Goal: Information Seeking & Learning: Learn about a topic

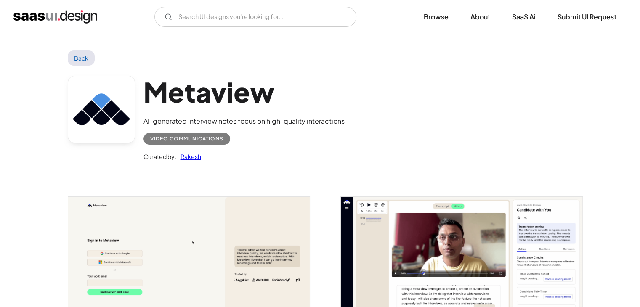
click at [81, 53] on link "Back" at bounding box center [81, 58] width 27 height 15
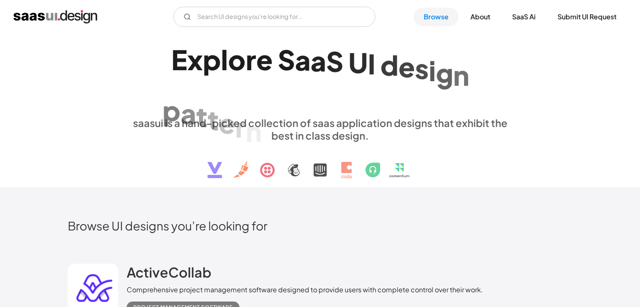
scroll to position [12456, 0]
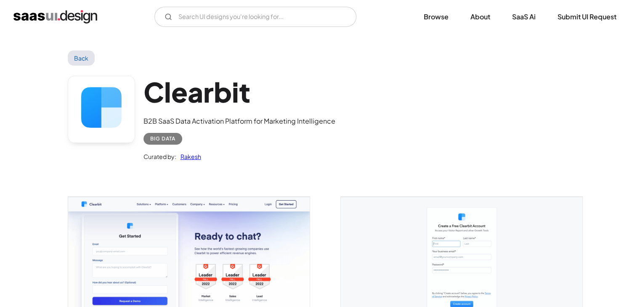
click at [148, 239] on img "open lightbox" at bounding box center [189, 263] width 242 height 133
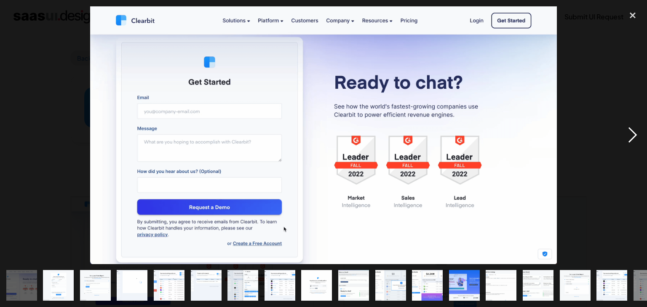
click at [635, 136] on div "next image" at bounding box center [632, 135] width 29 height 258
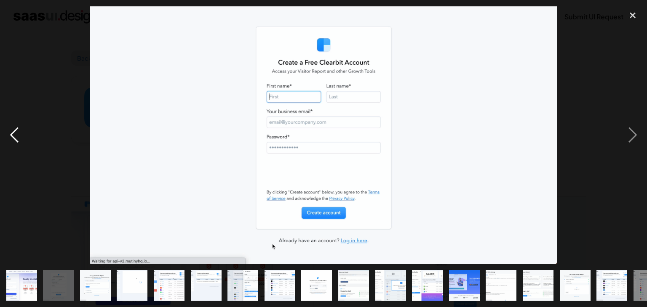
click at [17, 134] on div "previous image" at bounding box center [14, 135] width 29 height 258
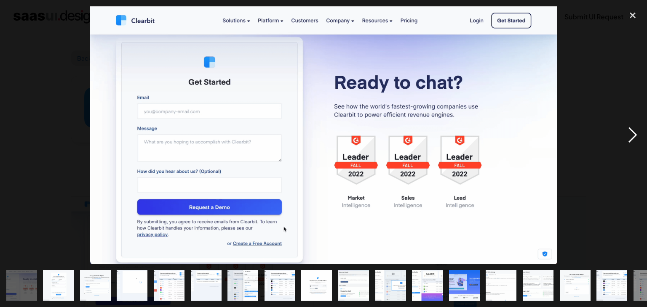
click at [633, 144] on div "next image" at bounding box center [632, 135] width 29 height 258
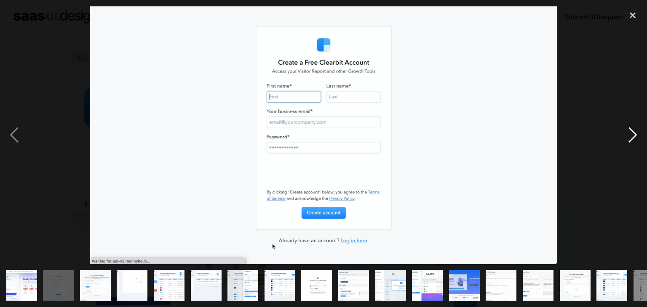
click at [625, 151] on div "next image" at bounding box center [632, 135] width 29 height 258
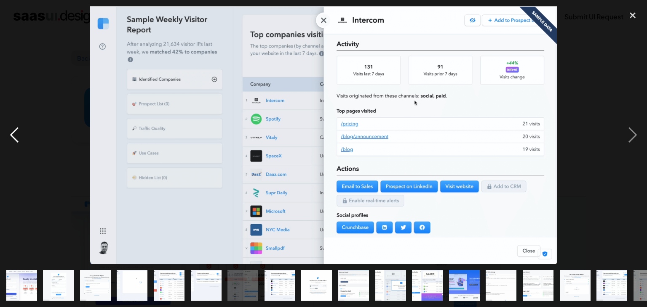
click at [15, 140] on div "previous image" at bounding box center [14, 135] width 29 height 258
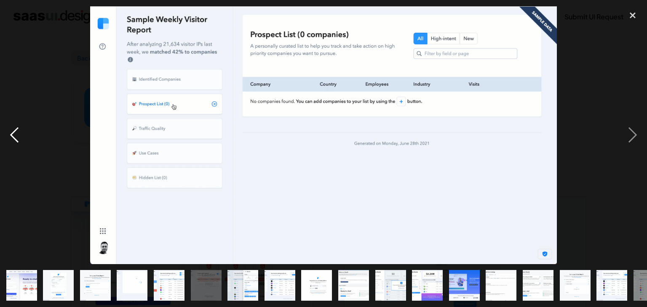
click at [15, 140] on div "previous image" at bounding box center [14, 135] width 29 height 258
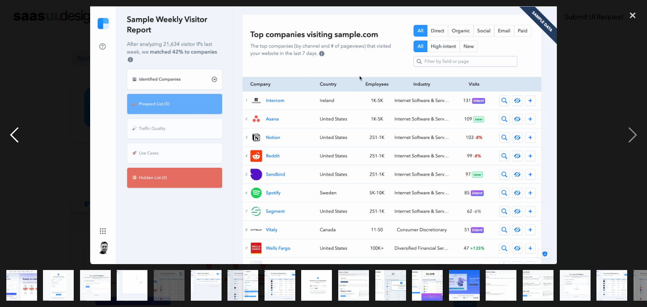
click at [15, 140] on div "previous image" at bounding box center [14, 135] width 29 height 258
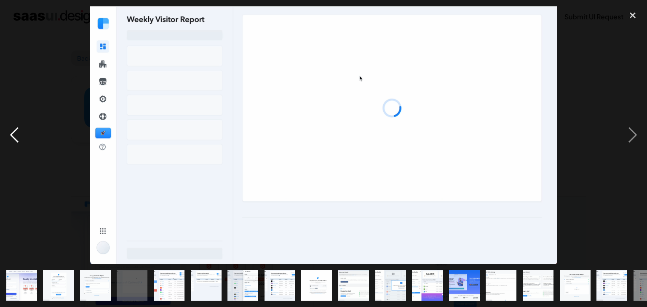
click at [15, 140] on div "previous image" at bounding box center [14, 135] width 29 height 258
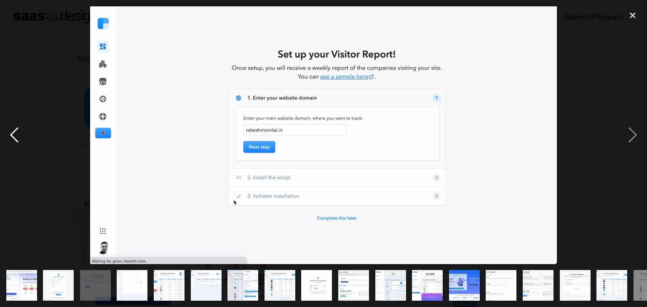
click at [15, 140] on div "previous image" at bounding box center [14, 135] width 29 height 258
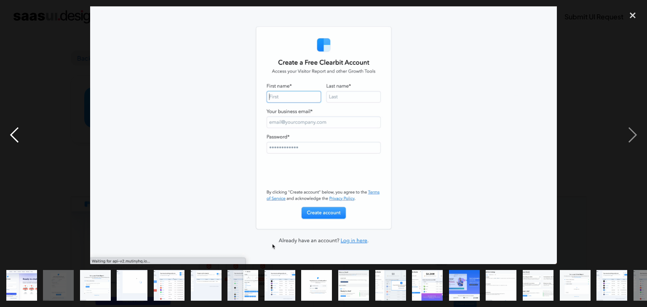
click at [15, 140] on div "previous image" at bounding box center [14, 135] width 29 height 258
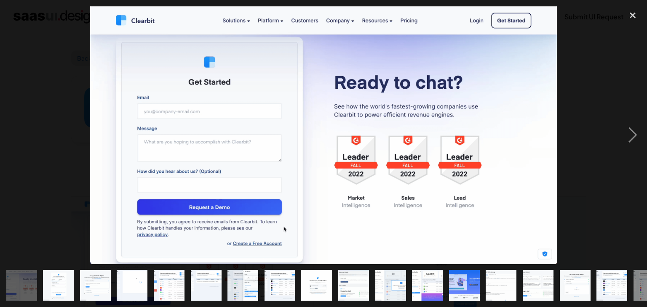
click at [15, 140] on div "previous image" at bounding box center [14, 135] width 29 height 258
click at [56, 144] on div at bounding box center [323, 135] width 647 height 258
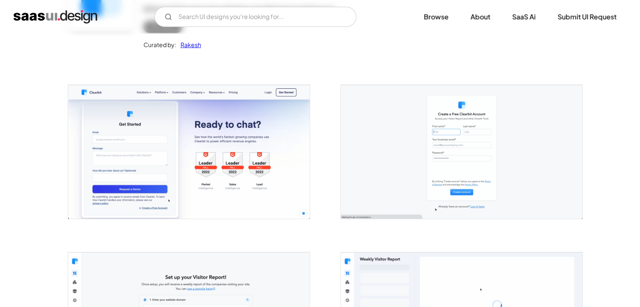
scroll to position [112, 0]
click at [208, 189] on img "open lightbox" at bounding box center [189, 151] width 242 height 133
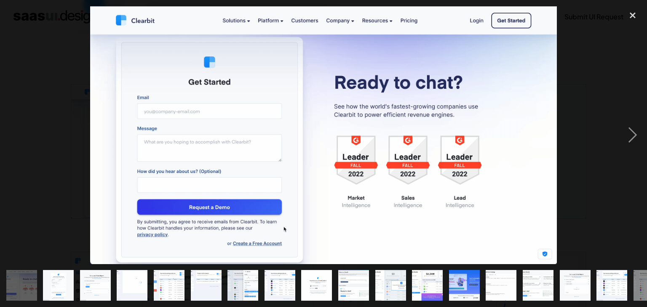
click at [532, 172] on img at bounding box center [323, 135] width 467 height 258
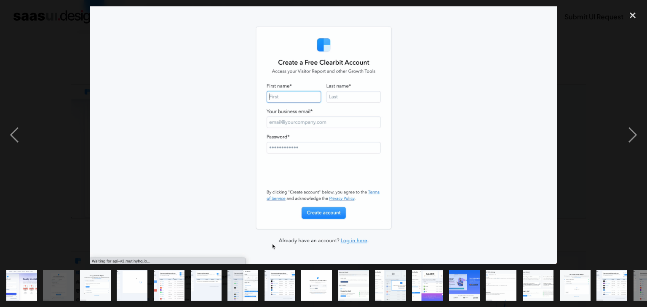
click at [532, 172] on img at bounding box center [323, 135] width 467 height 258
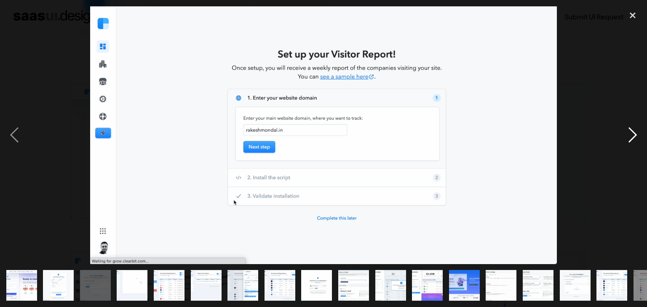
click at [625, 157] on div "next image" at bounding box center [632, 135] width 29 height 258
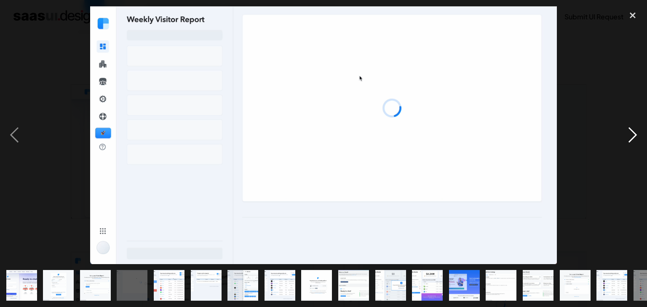
click at [625, 157] on div "next image" at bounding box center [632, 135] width 29 height 258
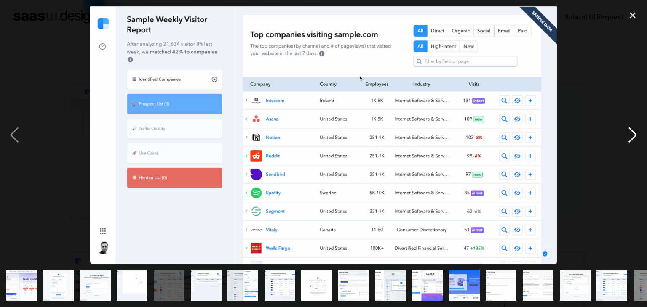
click at [625, 157] on div "next image" at bounding box center [632, 135] width 29 height 258
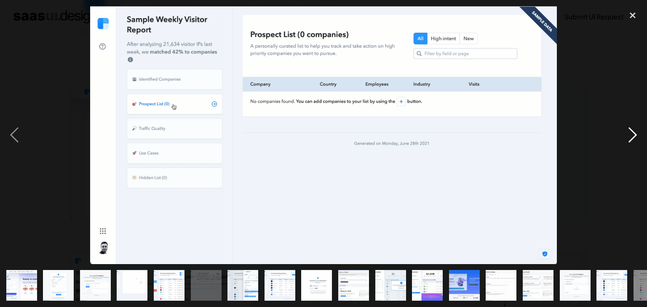
click at [625, 157] on div "next image" at bounding box center [632, 135] width 29 height 258
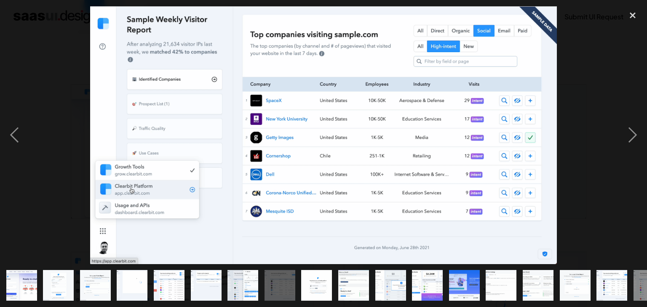
click at [577, 179] on div at bounding box center [323, 135] width 647 height 258
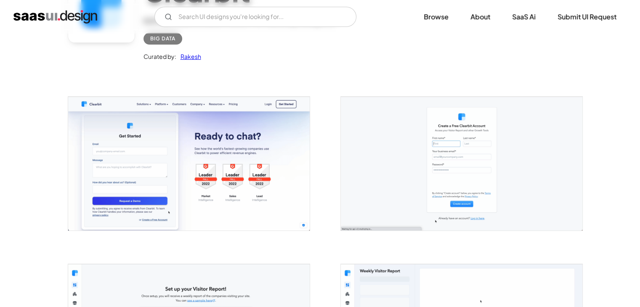
scroll to position [0, 0]
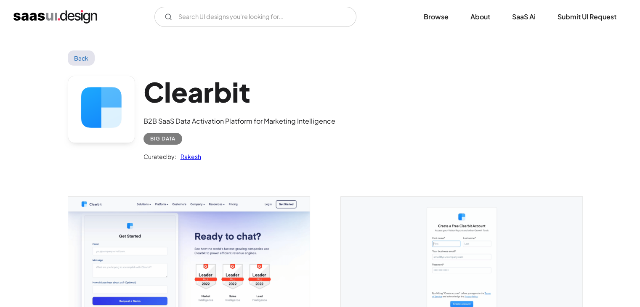
click at [76, 63] on link "Back" at bounding box center [81, 58] width 27 height 15
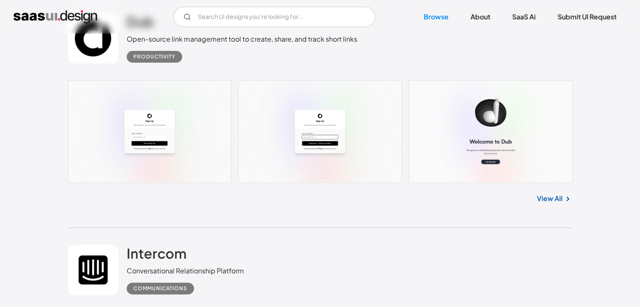
scroll to position [13000, 0]
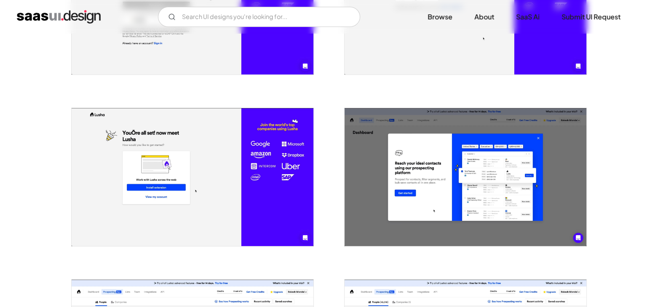
scroll to position [262, 0]
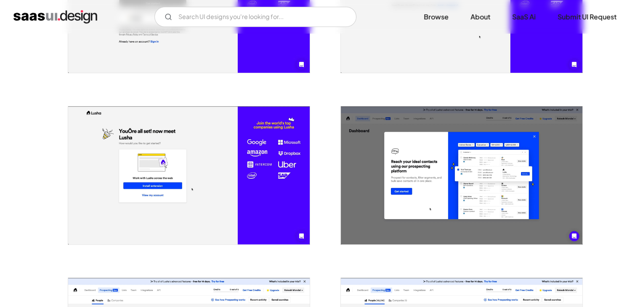
click at [258, 170] on img "open lightbox" at bounding box center [189, 176] width 242 height 138
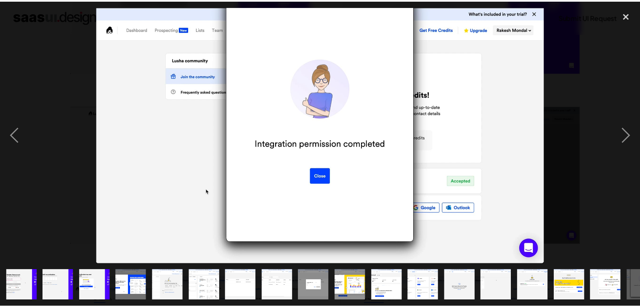
scroll to position [0, 133]
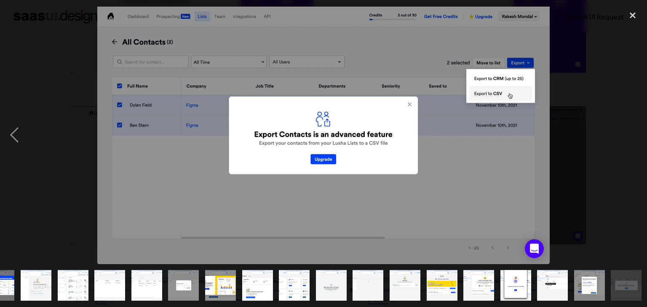
click at [92, 90] on div at bounding box center [323, 135] width 647 height 258
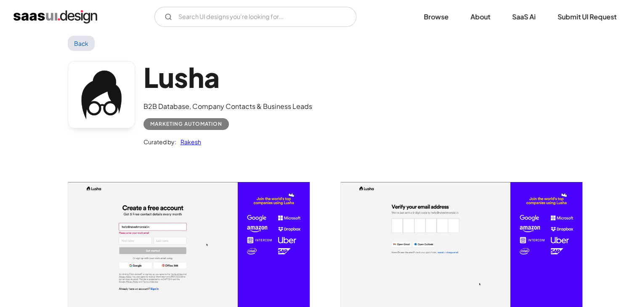
scroll to position [0, 0]
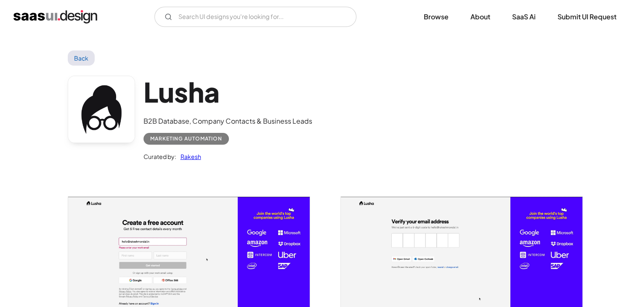
click at [76, 61] on link "Back" at bounding box center [81, 58] width 27 height 15
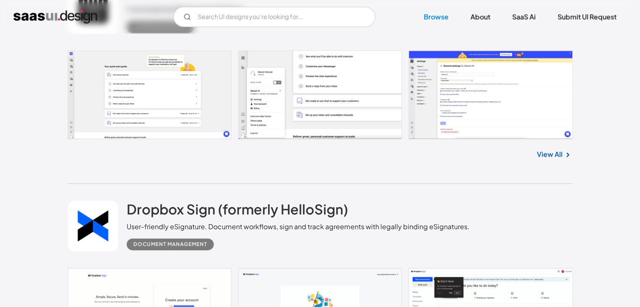
scroll to position [13263, 0]
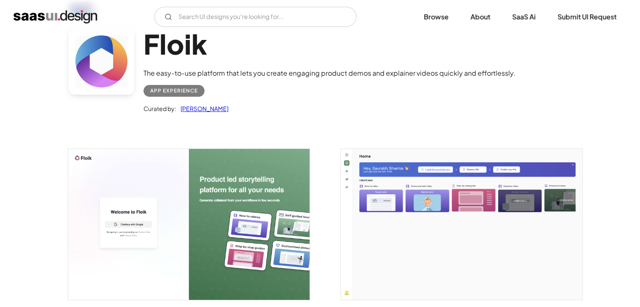
scroll to position [52, 0]
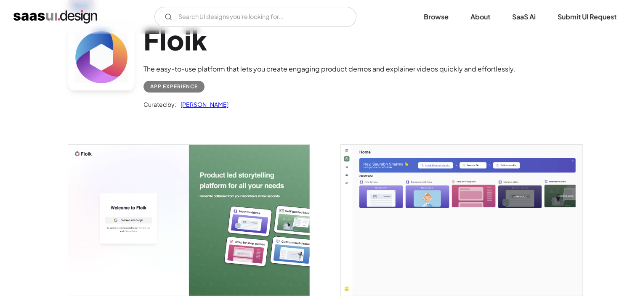
click at [140, 218] on img "open lightbox" at bounding box center [189, 220] width 242 height 151
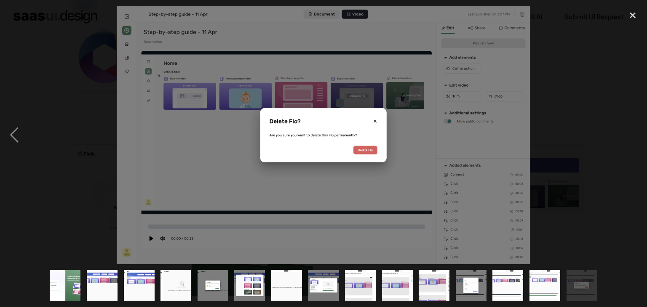
click at [600, 22] on div at bounding box center [323, 135] width 647 height 258
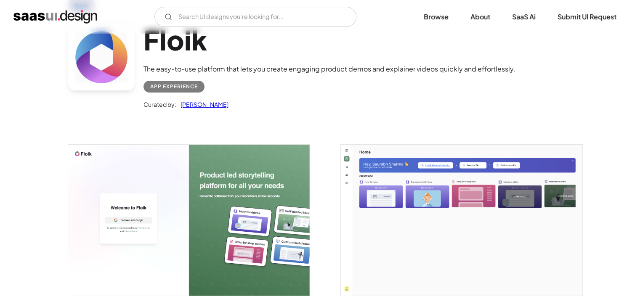
scroll to position [0, 0]
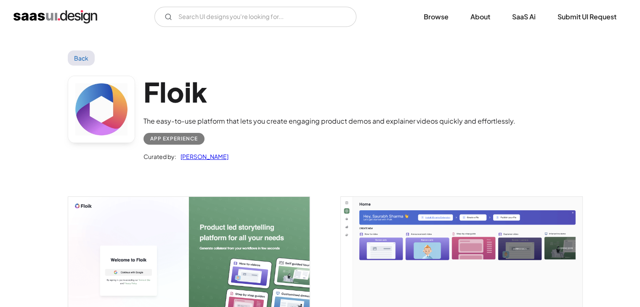
click at [83, 56] on link "Back" at bounding box center [81, 58] width 27 height 15
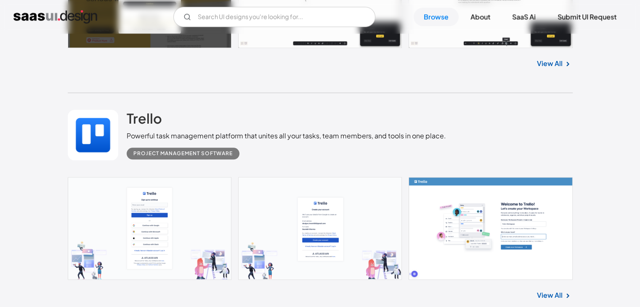
scroll to position [13786, 0]
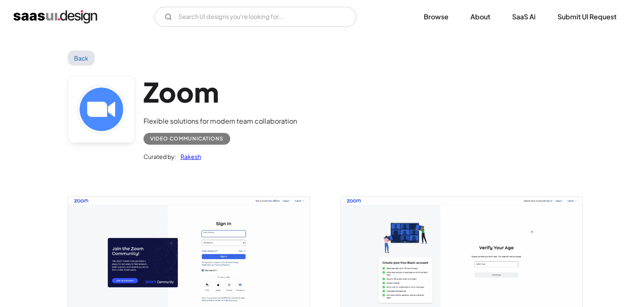
click at [178, 257] on img "open lightbox" at bounding box center [189, 258] width 242 height 123
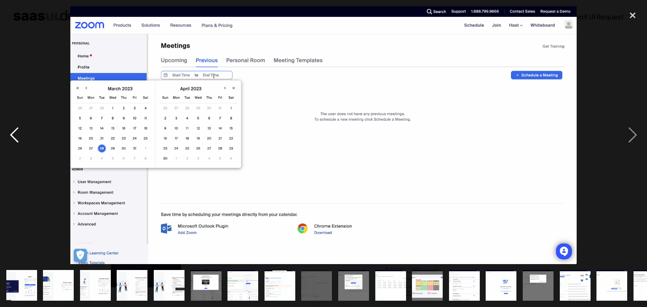
click at [26, 78] on div "previous image" at bounding box center [14, 135] width 29 height 258
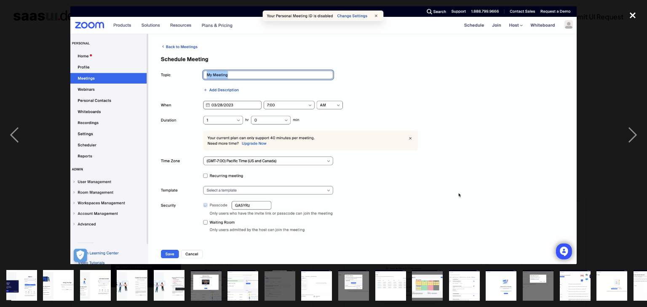
click at [632, 12] on div "close lightbox" at bounding box center [632, 15] width 29 height 19
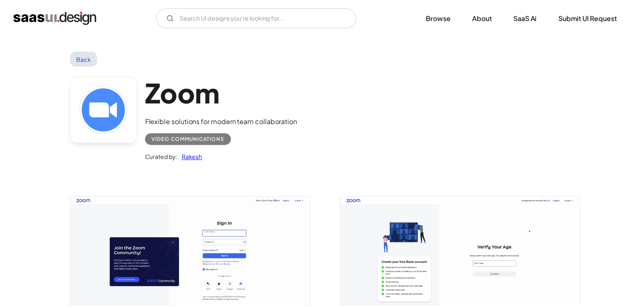
scroll to position [13, 0]
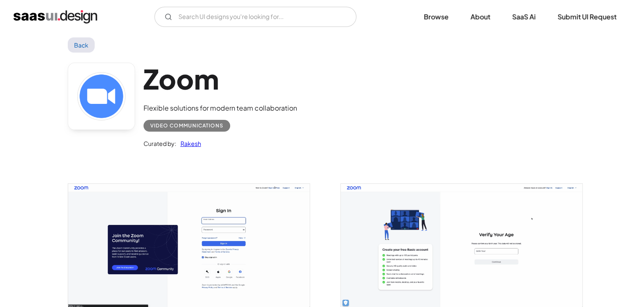
click at [87, 50] on link "Back" at bounding box center [81, 44] width 27 height 15
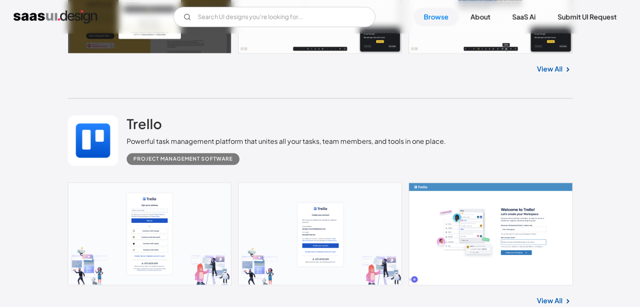
scroll to position [13787, 0]
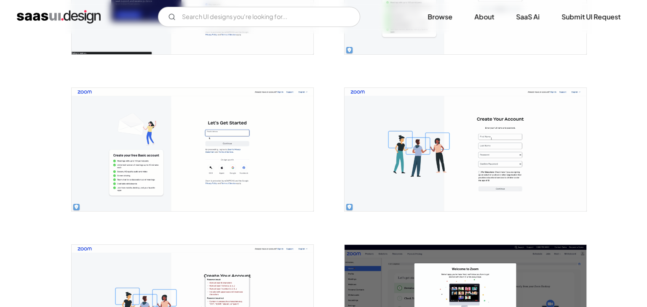
scroll to position [264, 0]
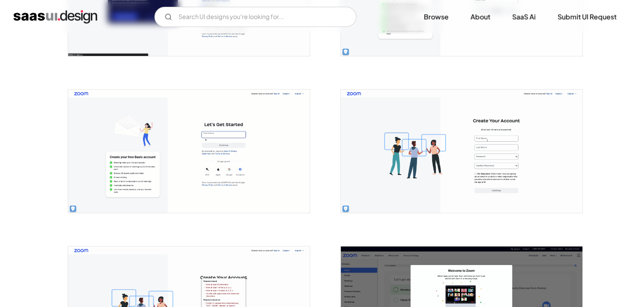
click at [176, 161] on img "open lightbox" at bounding box center [189, 151] width 242 height 123
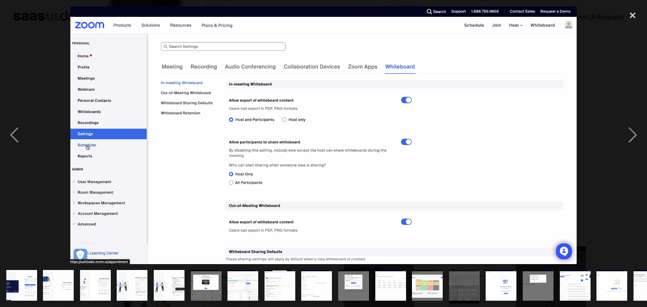
click at [409, 221] on img at bounding box center [323, 135] width 507 height 258
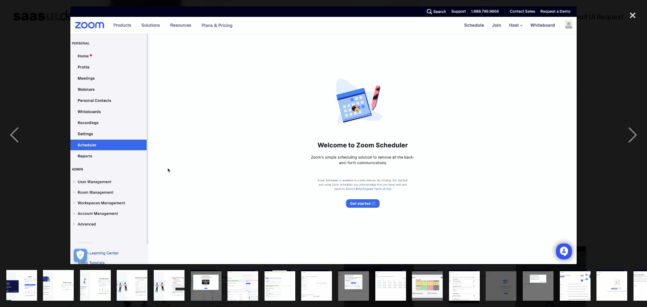
scroll to position [0, 23]
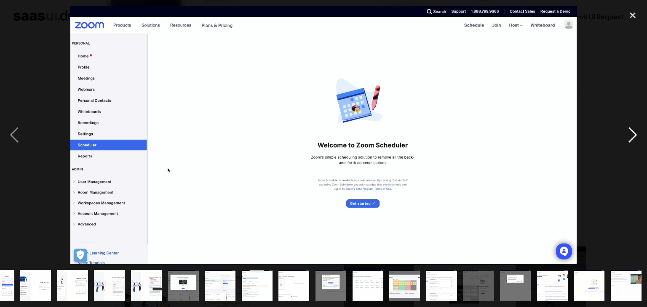
click at [630, 132] on div "next image" at bounding box center [632, 135] width 29 height 258
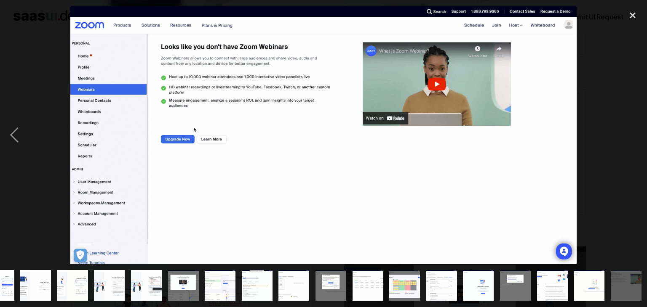
click at [604, 76] on div at bounding box center [323, 135] width 647 height 258
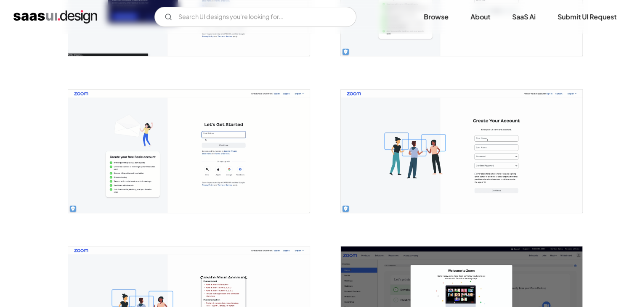
scroll to position [0, 0]
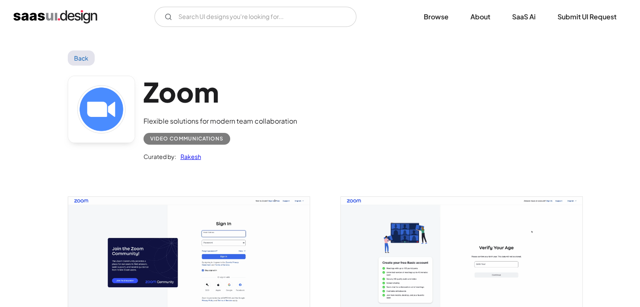
click at [75, 59] on link "Back" at bounding box center [81, 58] width 27 height 15
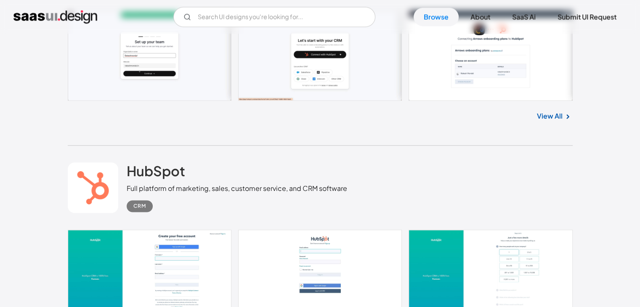
scroll to position [14187, 0]
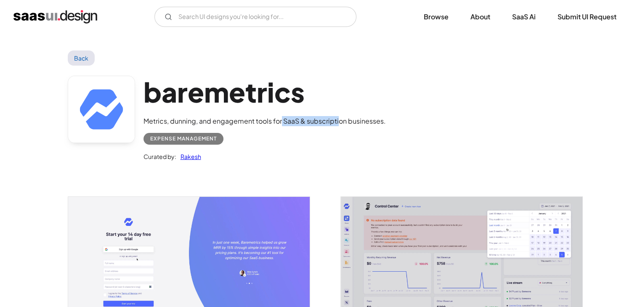
drag, startPoint x: 280, startPoint y: 120, endPoint x: 339, endPoint y: 127, distance: 58.5
click at [339, 127] on div "baremetrics Metrics, dunning, and engagement tools for SaaS & subscription busi…" at bounding box center [265, 119] width 243 height 86
click at [339, 127] on div "Expense Management" at bounding box center [265, 135] width 243 height 19
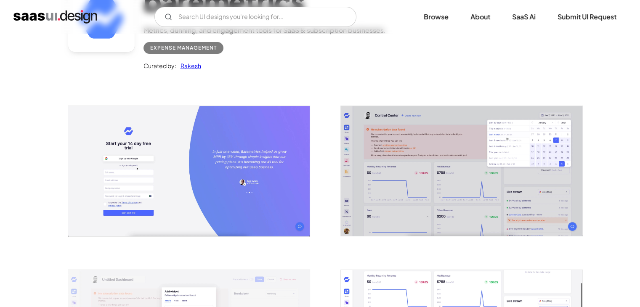
scroll to position [99, 0]
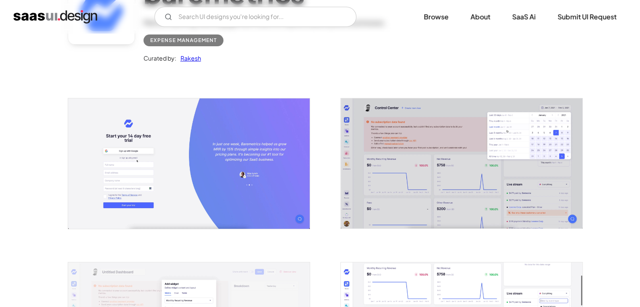
click at [162, 125] on img "open lightbox" at bounding box center [189, 164] width 242 height 130
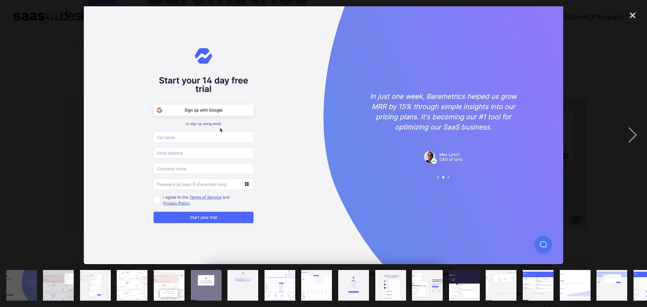
click at [9, 64] on div "previous image" at bounding box center [14, 135] width 29 height 258
click at [39, 75] on div at bounding box center [323, 135] width 647 height 258
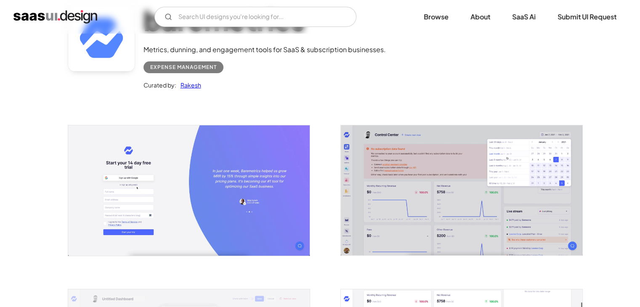
scroll to position [89, 0]
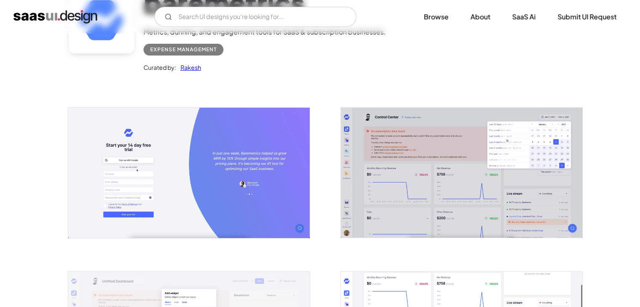
click at [150, 171] on img "open lightbox" at bounding box center [189, 173] width 242 height 130
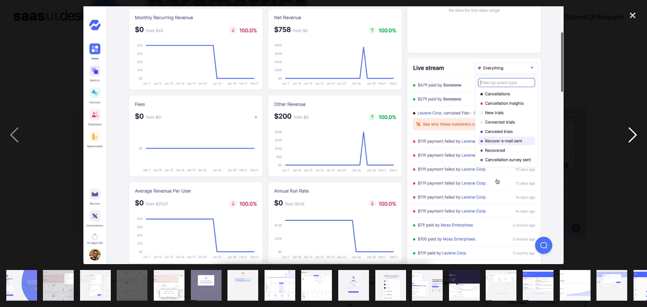
click at [635, 127] on div "next image" at bounding box center [632, 135] width 29 height 258
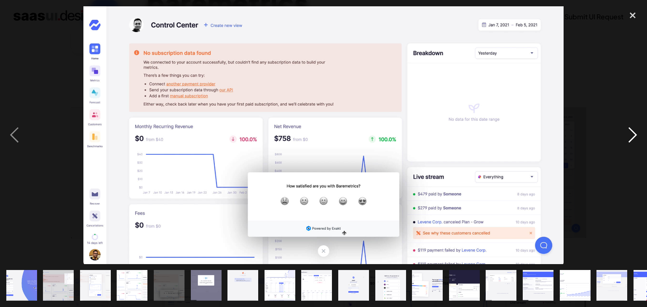
click at [635, 127] on div "next image" at bounding box center [632, 135] width 29 height 258
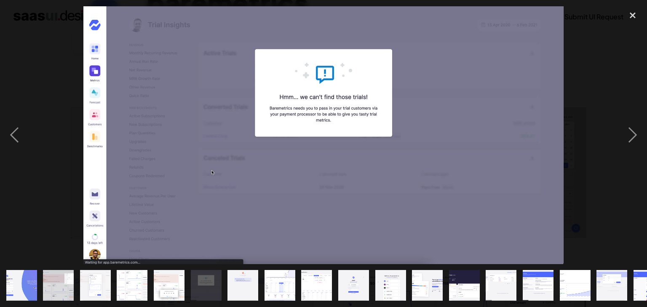
click at [615, 209] on div at bounding box center [323, 135] width 647 height 258
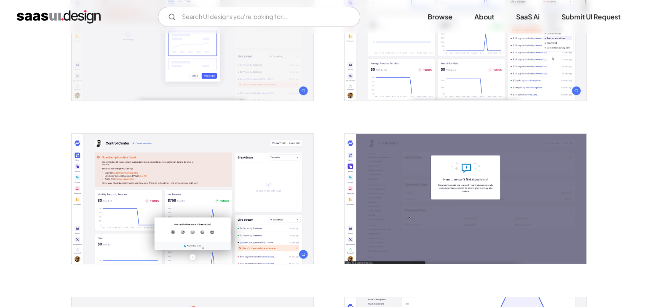
scroll to position [392, 0]
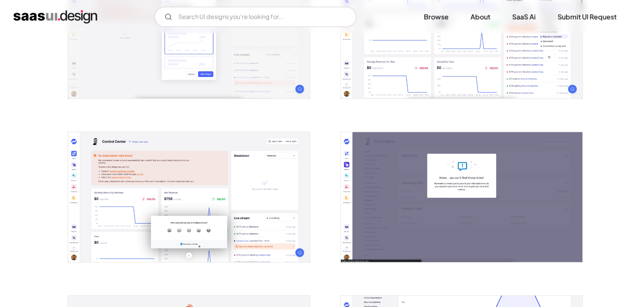
click at [228, 204] on img "open lightbox" at bounding box center [189, 197] width 242 height 130
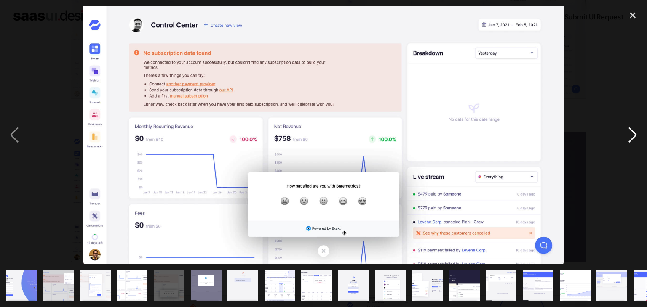
click at [638, 144] on div "next image" at bounding box center [632, 135] width 29 height 258
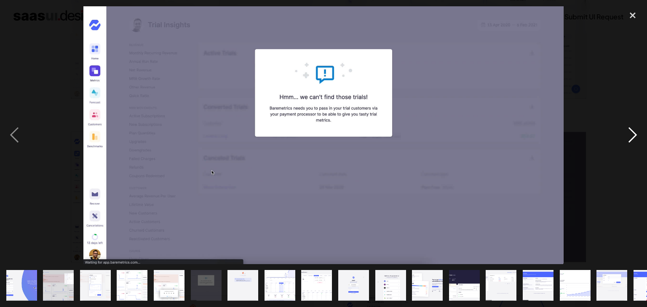
click at [638, 144] on div "next image" at bounding box center [632, 135] width 29 height 258
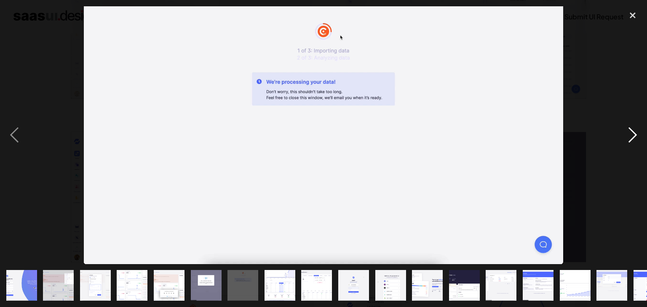
click at [637, 133] on div "next image" at bounding box center [632, 135] width 29 height 258
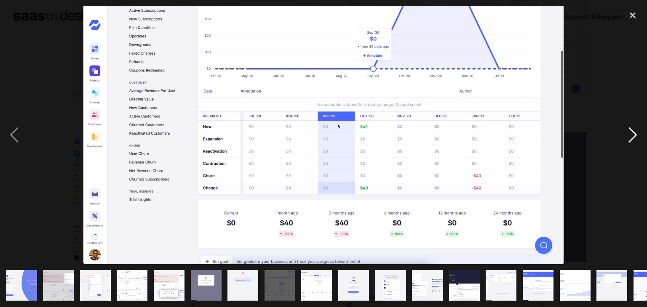
click at [637, 133] on div "next image" at bounding box center [632, 135] width 29 height 258
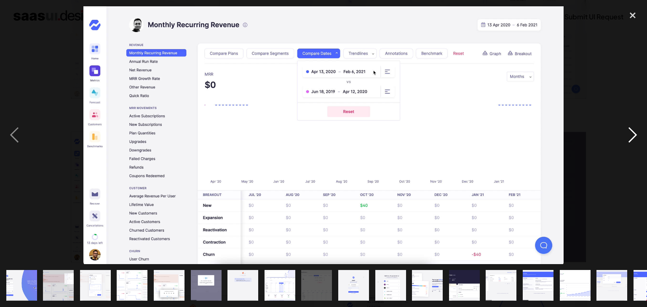
click at [637, 133] on div "next image" at bounding box center [632, 135] width 29 height 258
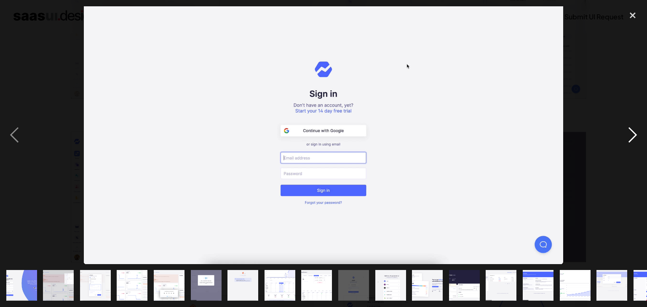
click at [637, 133] on div "next image" at bounding box center [632, 135] width 29 height 258
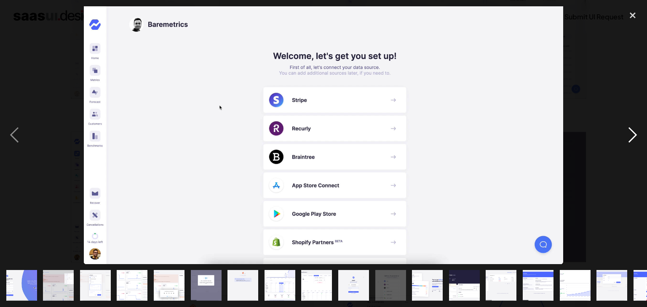
click at [637, 133] on div "next image" at bounding box center [632, 135] width 29 height 258
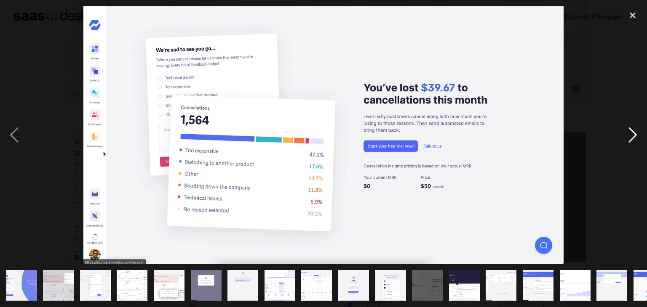
click at [637, 133] on div "next image" at bounding box center [632, 135] width 29 height 258
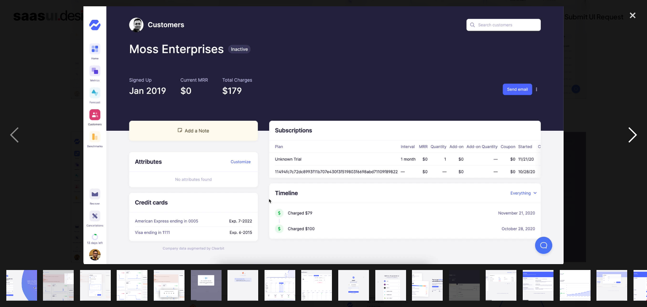
click at [637, 133] on div "next image" at bounding box center [632, 135] width 29 height 258
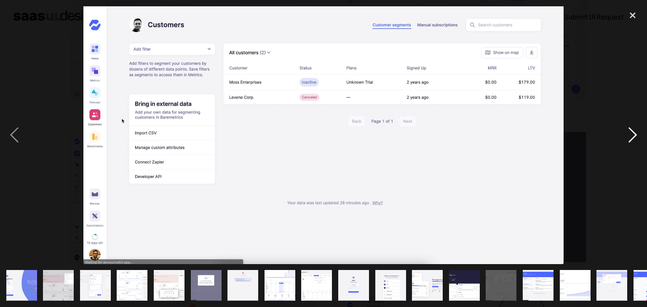
click at [637, 133] on div "next image" at bounding box center [632, 135] width 29 height 258
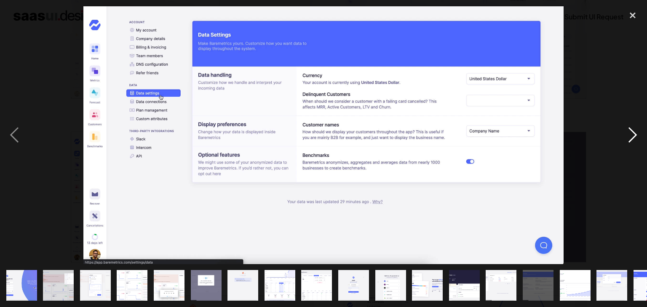
click at [637, 133] on div "next image" at bounding box center [632, 135] width 29 height 258
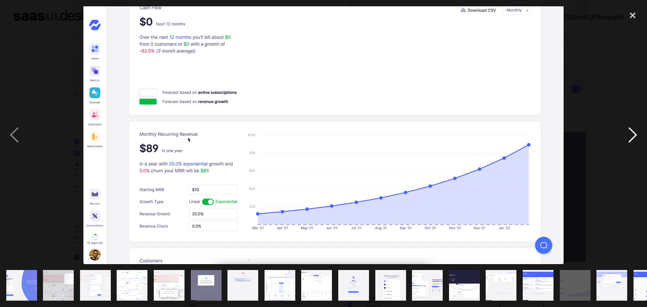
click at [637, 133] on div "next image" at bounding box center [632, 135] width 29 height 258
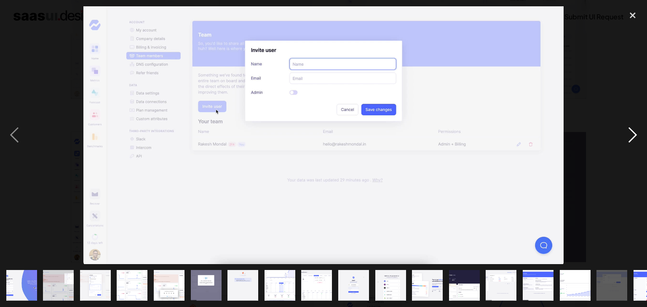
click at [637, 133] on div "next image" at bounding box center [632, 135] width 29 height 258
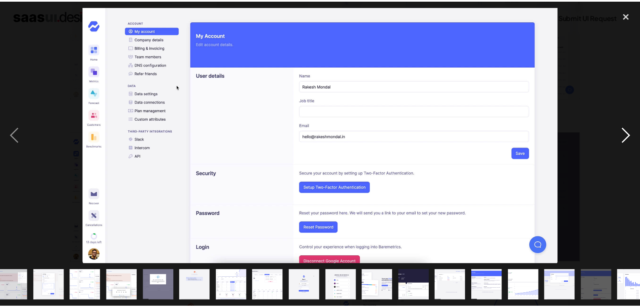
scroll to position [0, 59]
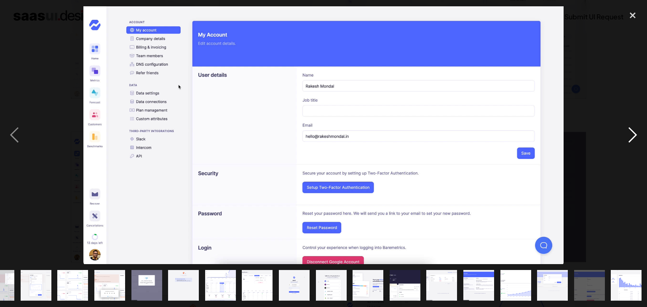
click at [637, 133] on div "next image" at bounding box center [632, 135] width 29 height 258
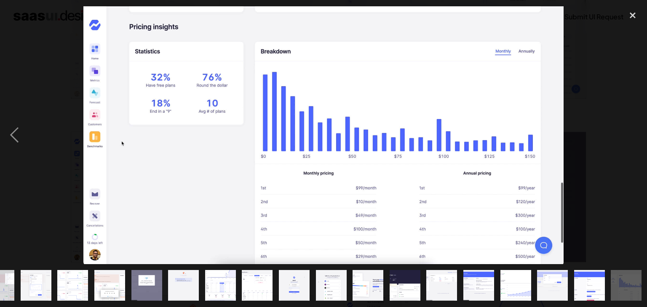
click at [637, 133] on div "next image" at bounding box center [632, 135] width 29 height 258
click at [600, 80] on div at bounding box center [323, 135] width 647 height 258
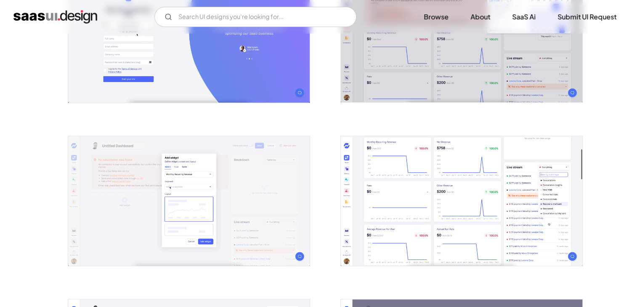
scroll to position [0, 0]
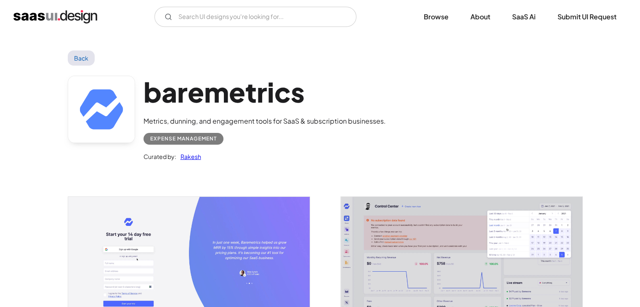
click at [82, 64] on link "Back" at bounding box center [81, 58] width 27 height 15
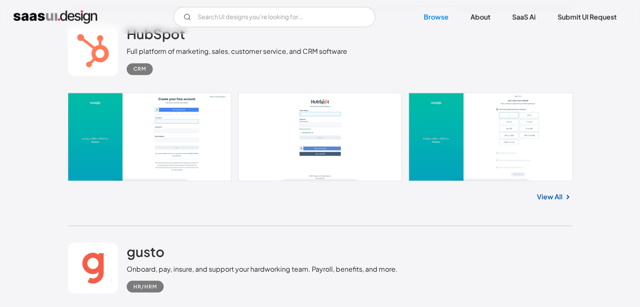
scroll to position [14336, 0]
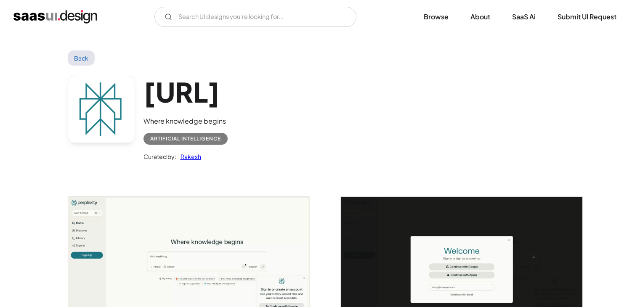
click at [204, 251] on img "open lightbox" at bounding box center [189, 269] width 242 height 145
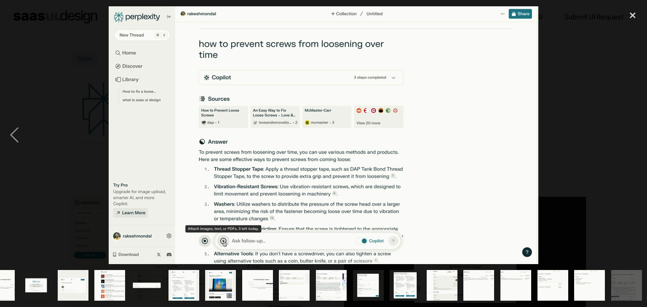
scroll to position [0, 23]
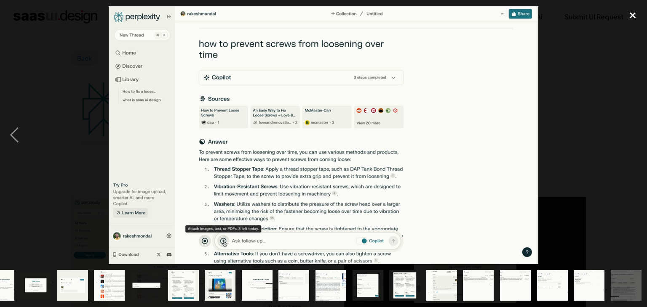
click at [631, 17] on div "close lightbox" at bounding box center [632, 15] width 29 height 19
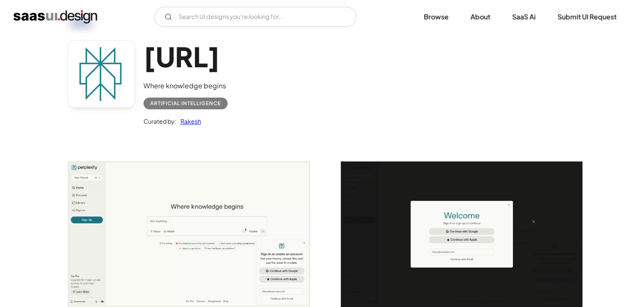
scroll to position [0, 0]
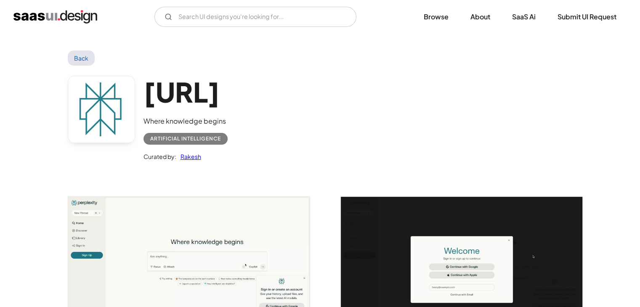
click at [85, 63] on link "Back" at bounding box center [81, 58] width 27 height 15
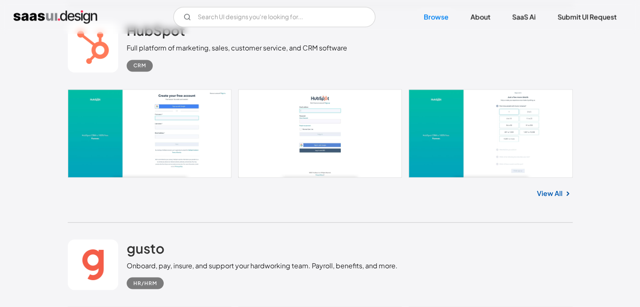
scroll to position [14325, 0]
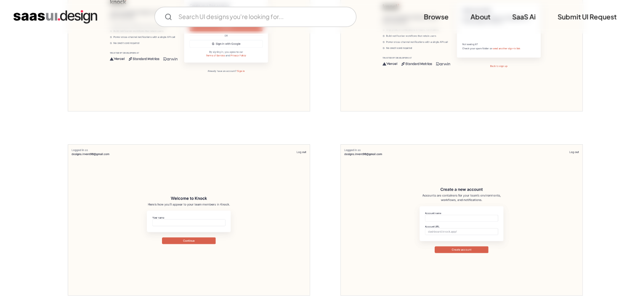
scroll to position [237, 0]
click at [158, 218] on img "open lightbox" at bounding box center [189, 219] width 242 height 151
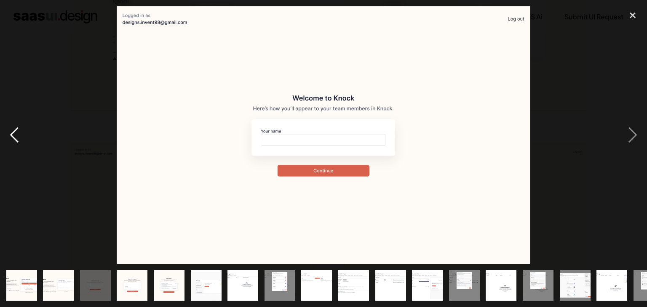
click at [19, 133] on div "previous image" at bounding box center [14, 135] width 29 height 258
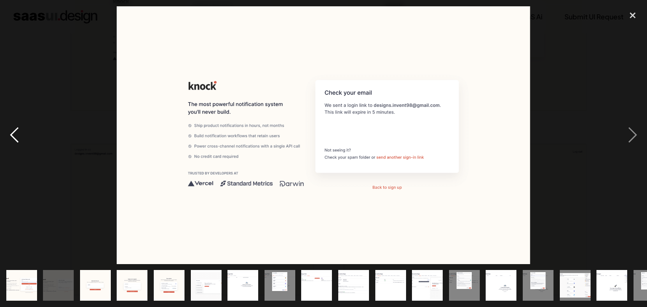
click at [19, 133] on div "previous image" at bounding box center [14, 135] width 29 height 258
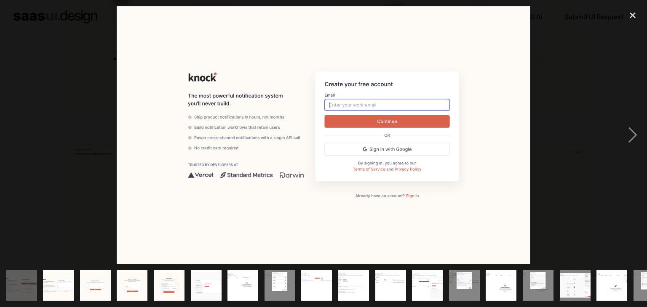
click at [19, 133] on div "previous image" at bounding box center [14, 135] width 29 height 258
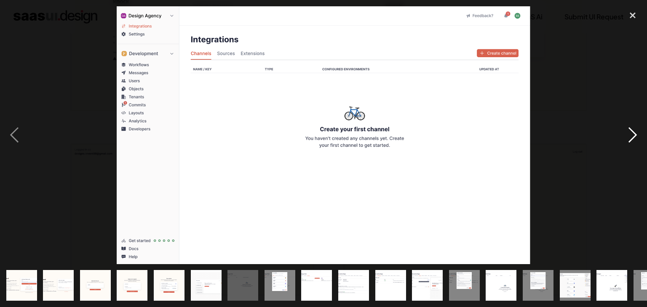
click at [625, 155] on div "next image" at bounding box center [632, 135] width 29 height 258
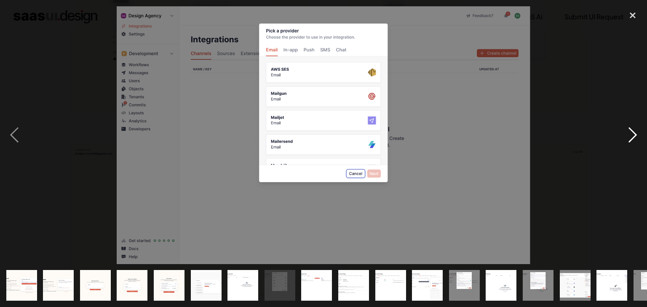
click at [625, 155] on div "next image" at bounding box center [632, 135] width 29 height 258
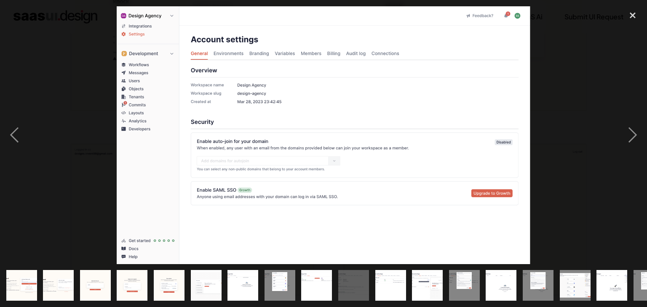
click at [566, 147] on div at bounding box center [323, 135] width 647 height 258
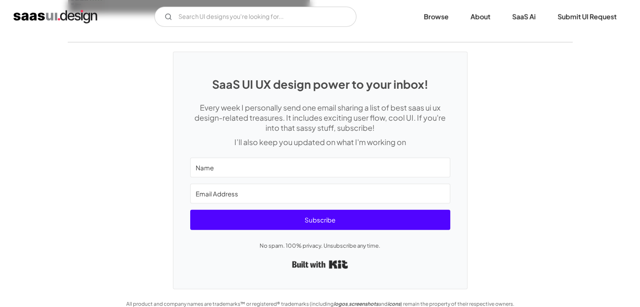
scroll to position [2376, 0]
